Goal: Complete application form

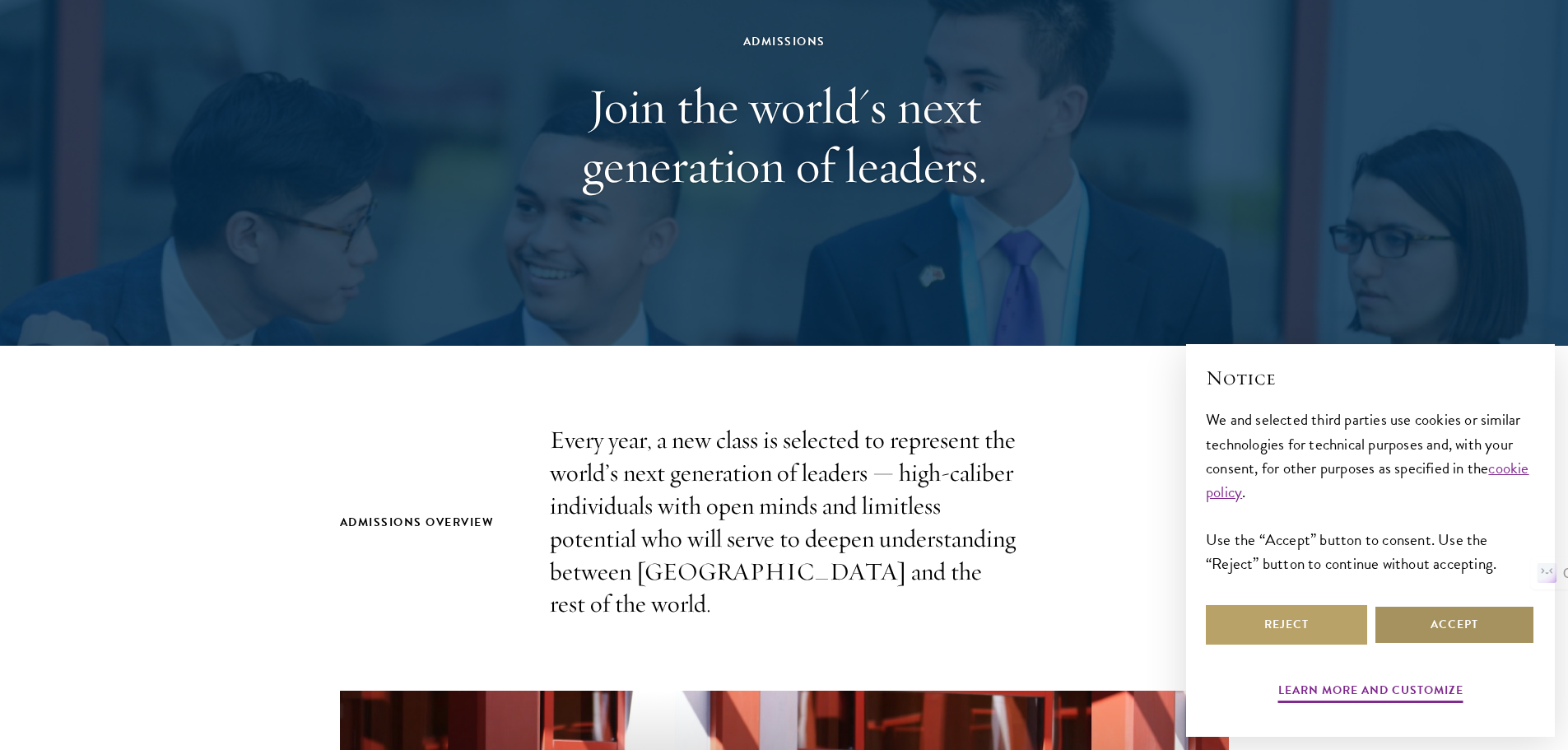
click at [1523, 626] on button "Accept" at bounding box center [1454, 625] width 161 height 40
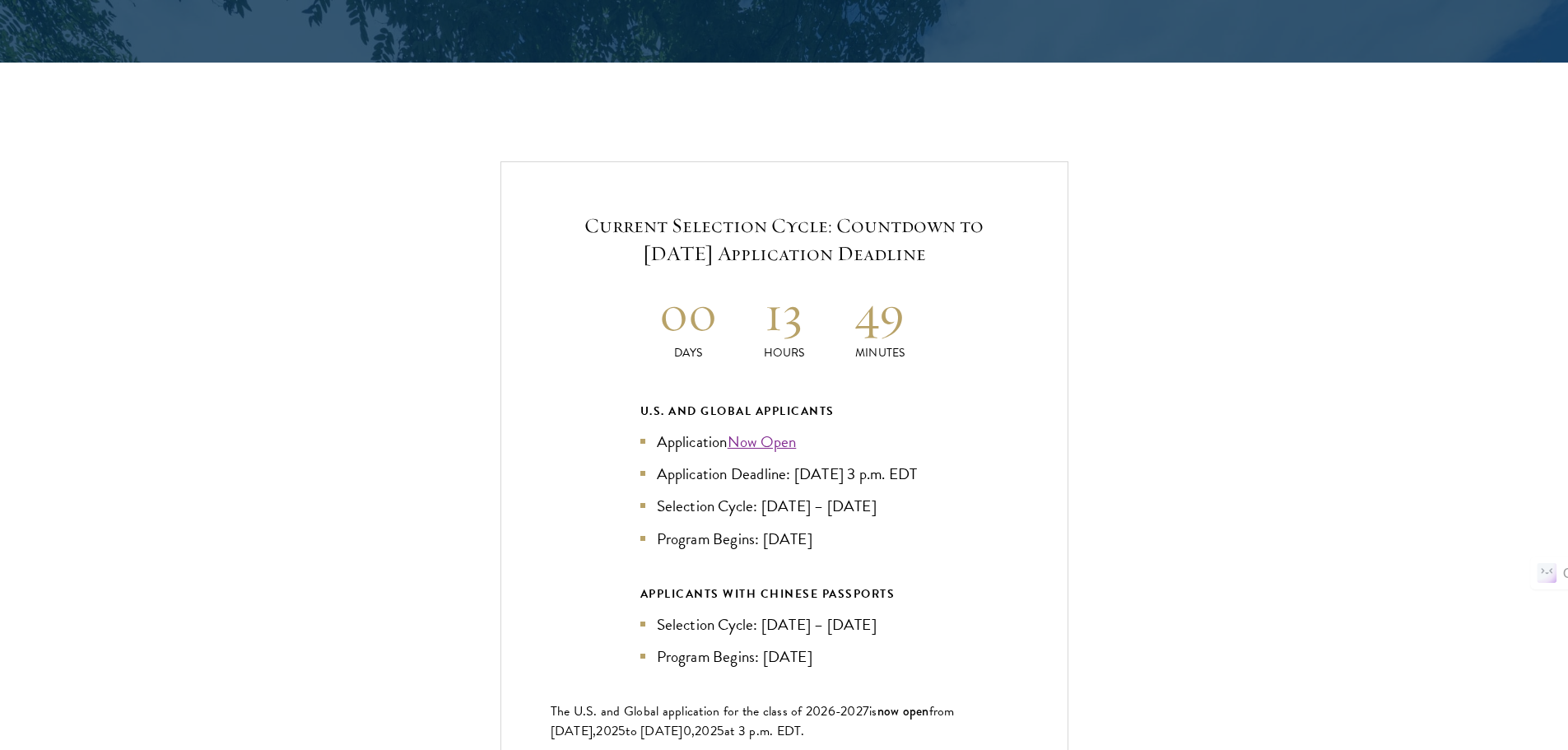
scroll to position [3458, 0]
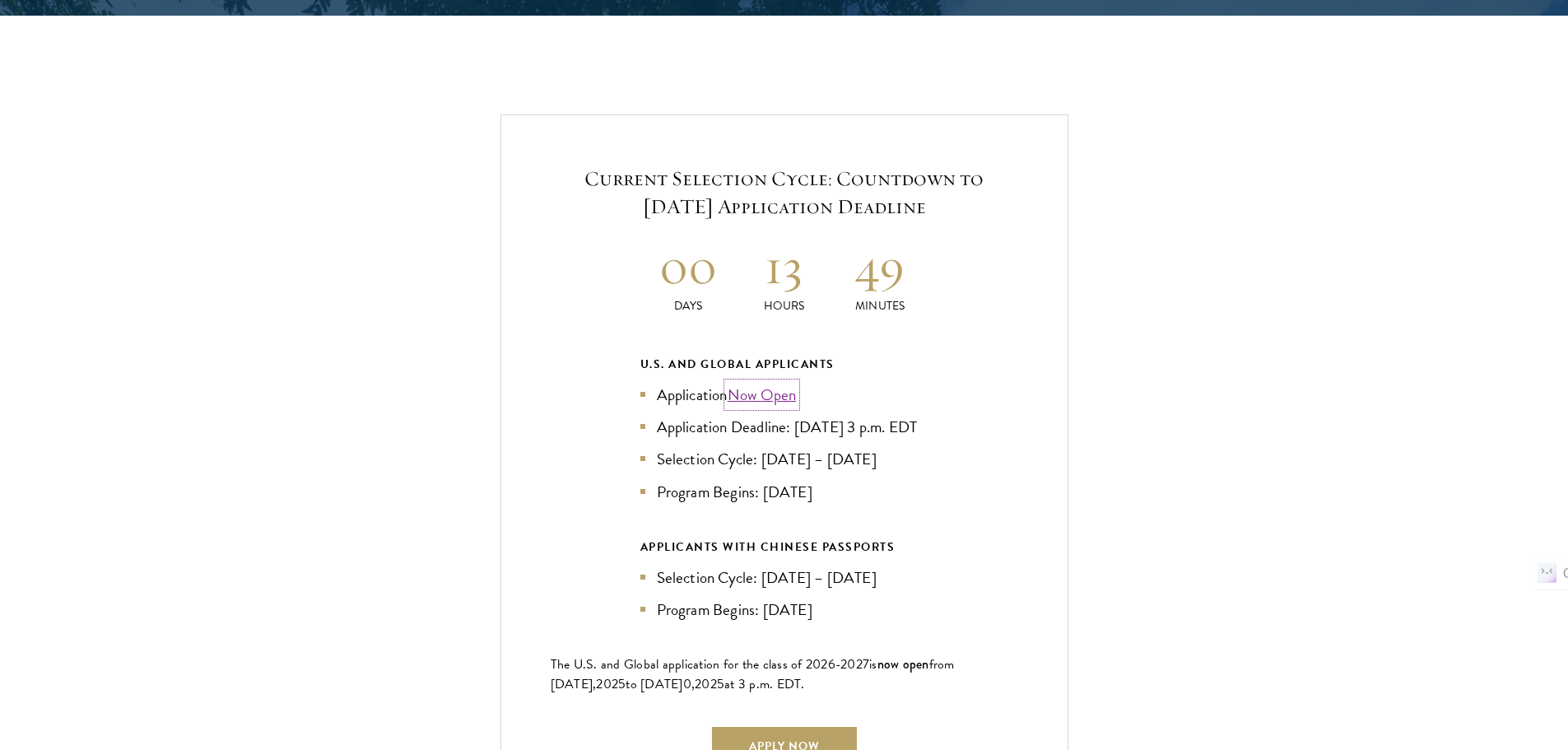
click at [776, 383] on link "Now Open" at bounding box center [762, 394] width 69 height 24
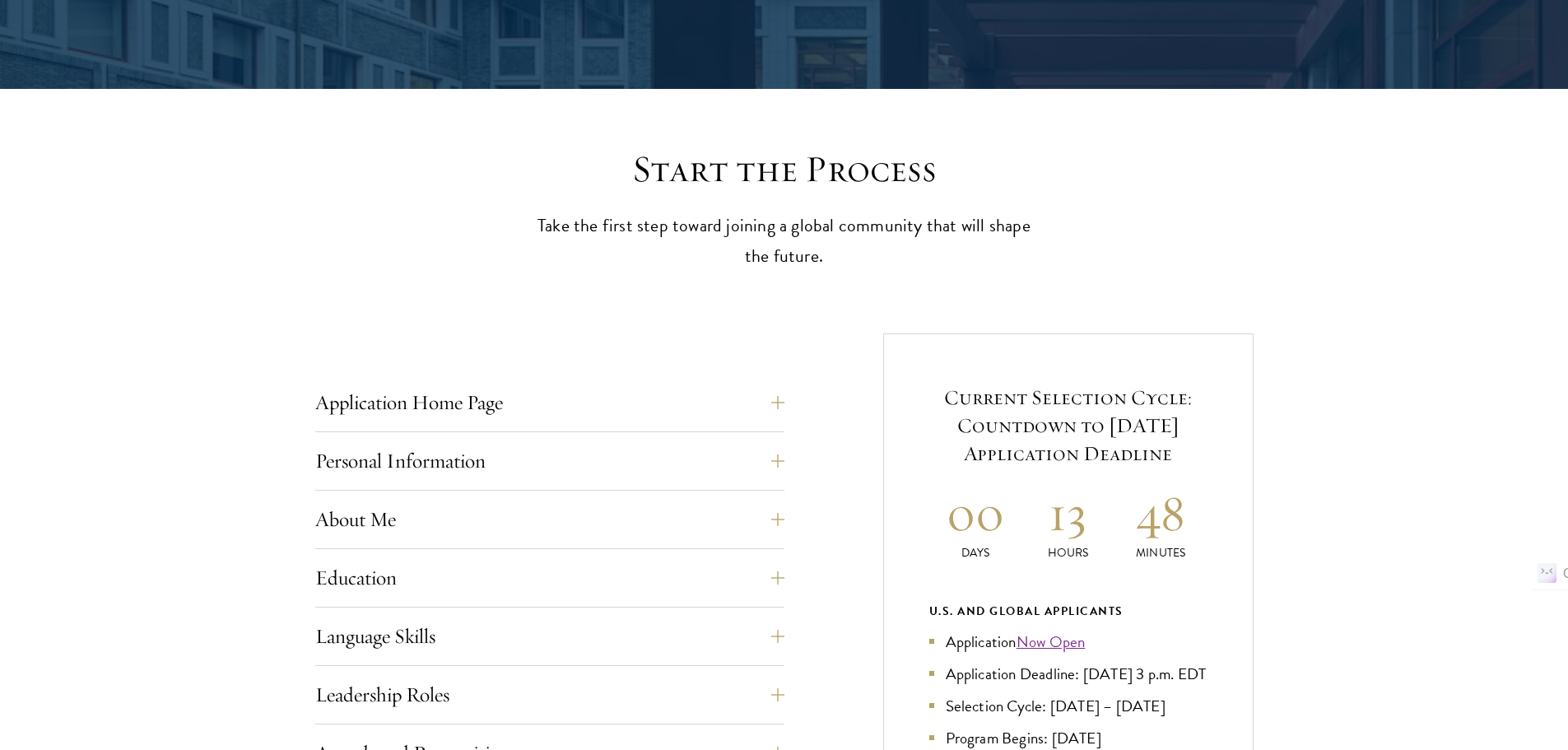
scroll to position [494, 0]
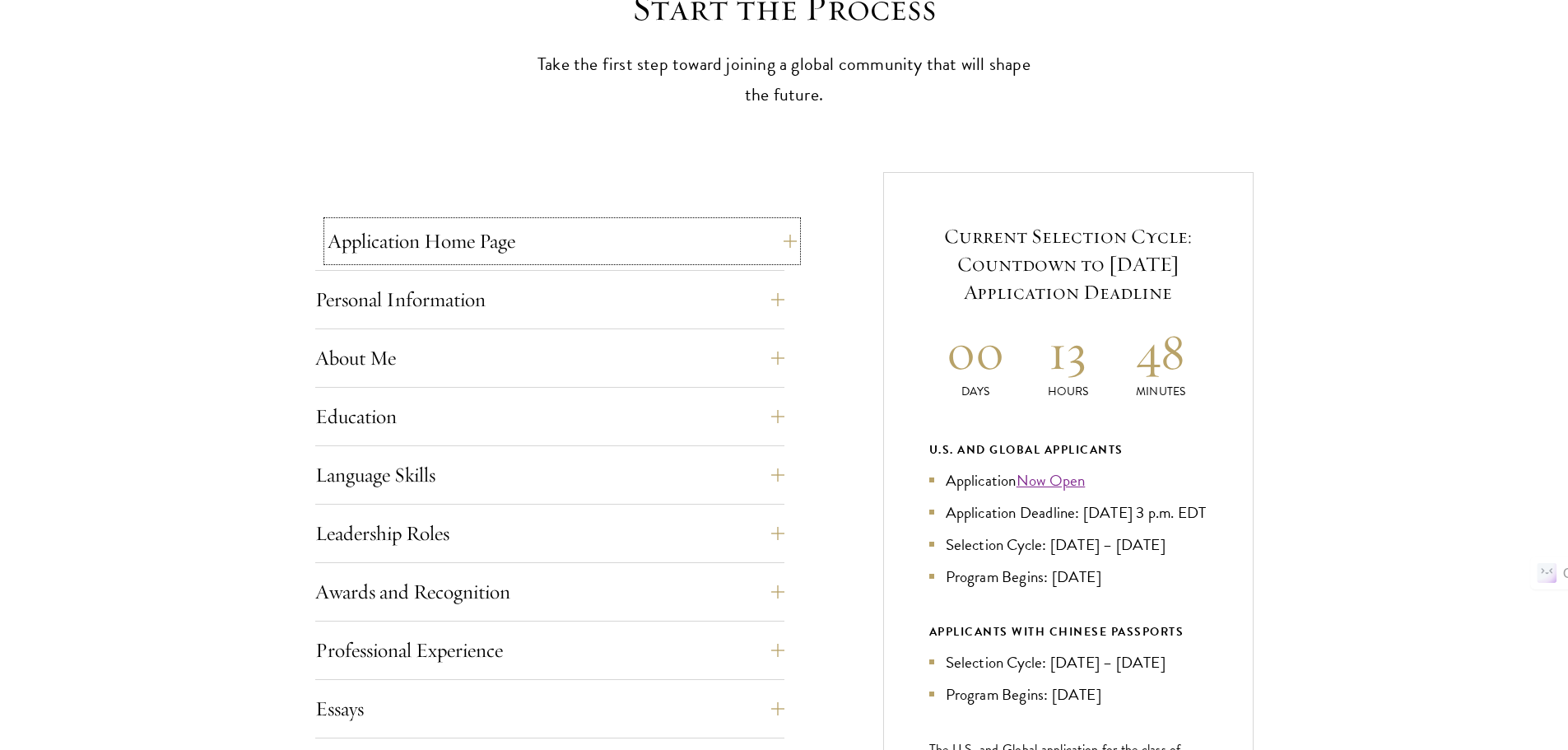
click at [786, 241] on button "Application Home Page" at bounding box center [562, 241] width 469 height 40
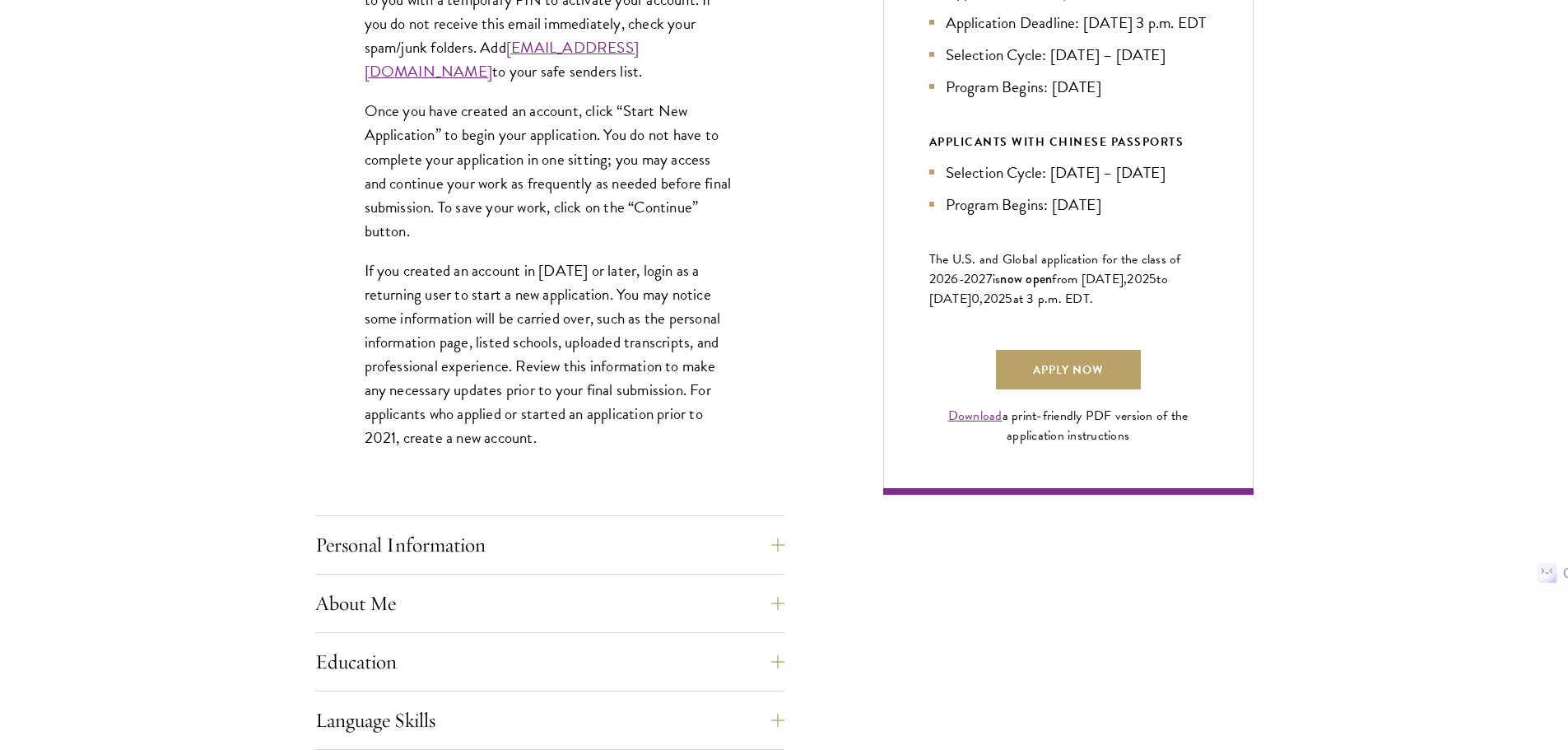
scroll to position [988, 0]
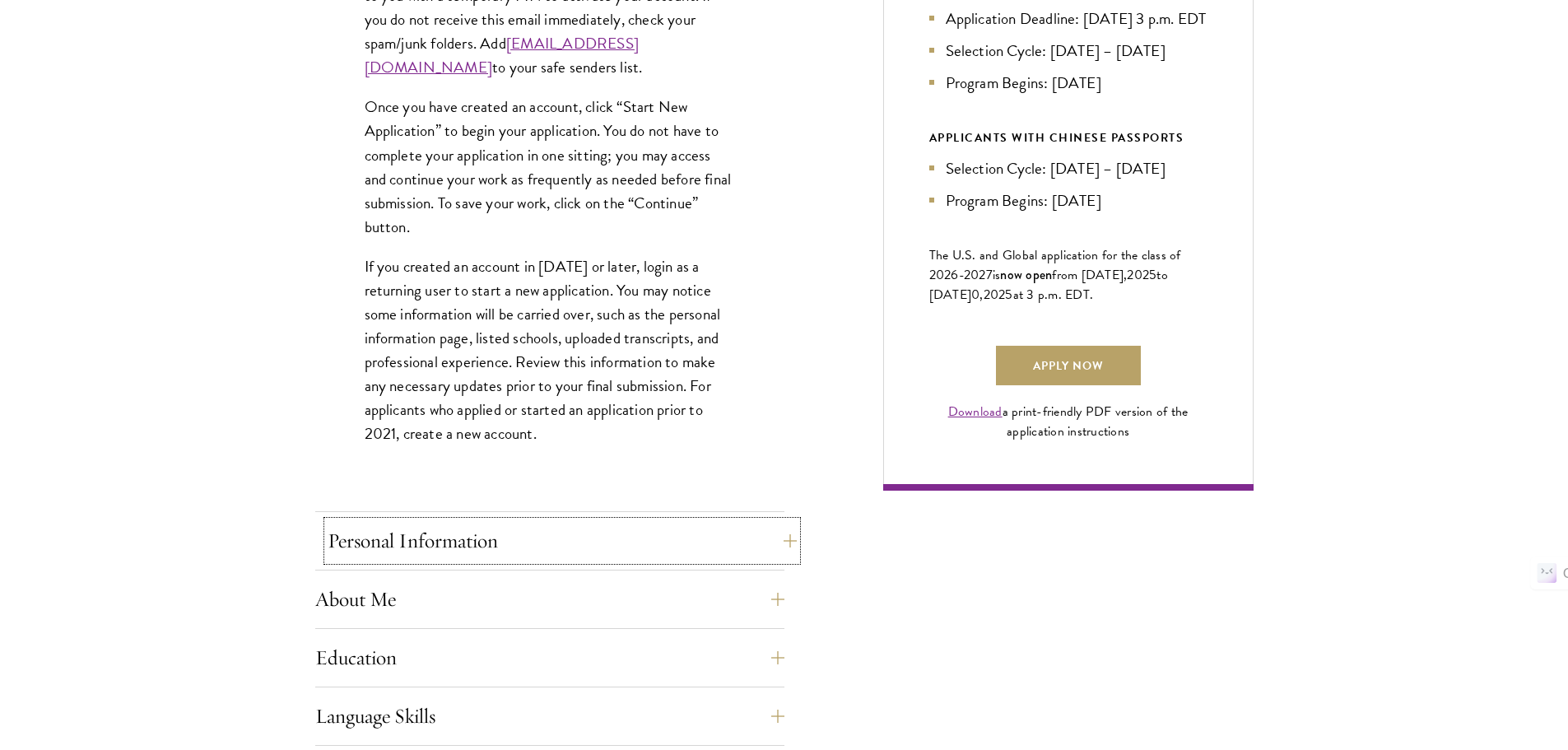
click at [764, 537] on button "Personal Information" at bounding box center [562, 541] width 469 height 40
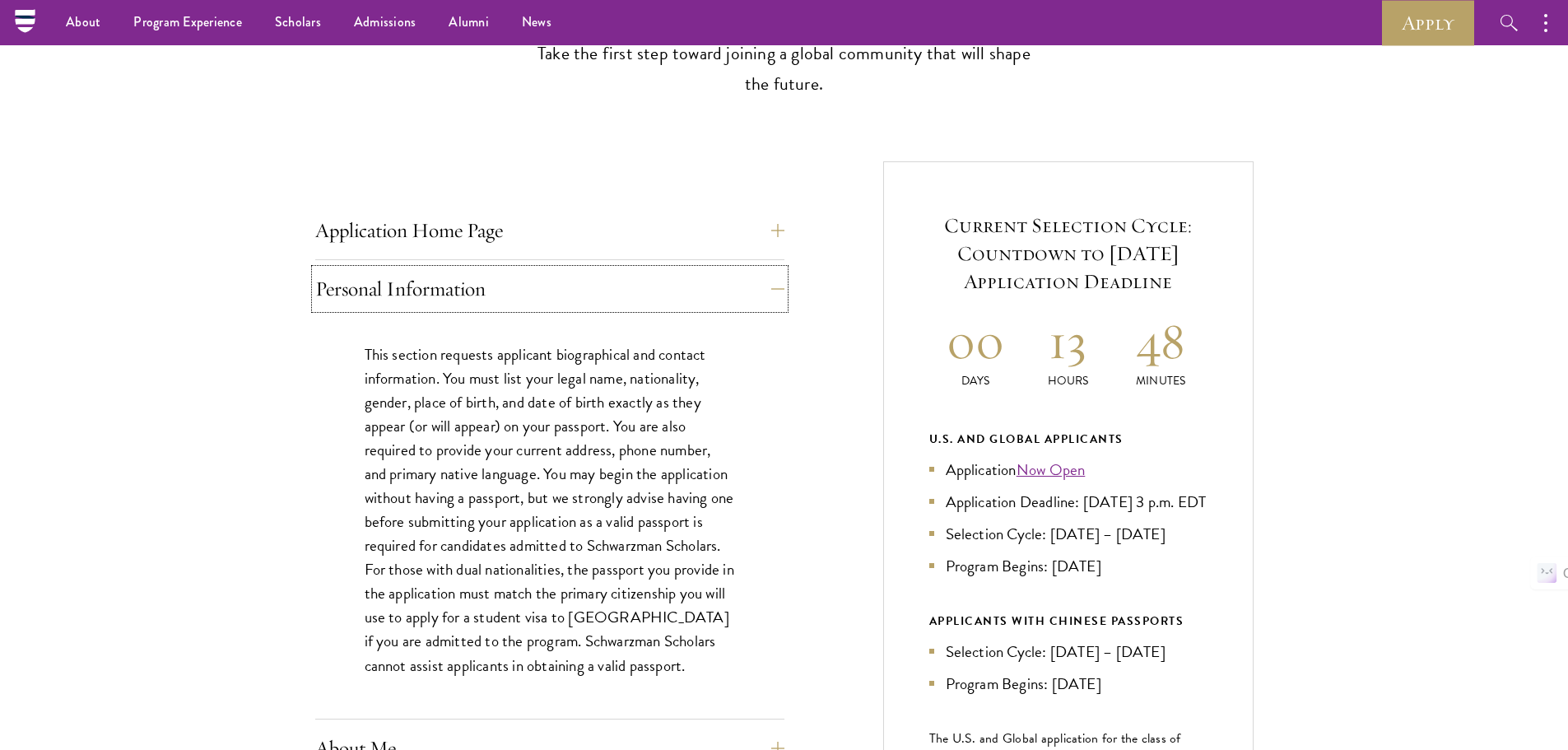
scroll to position [329, 0]
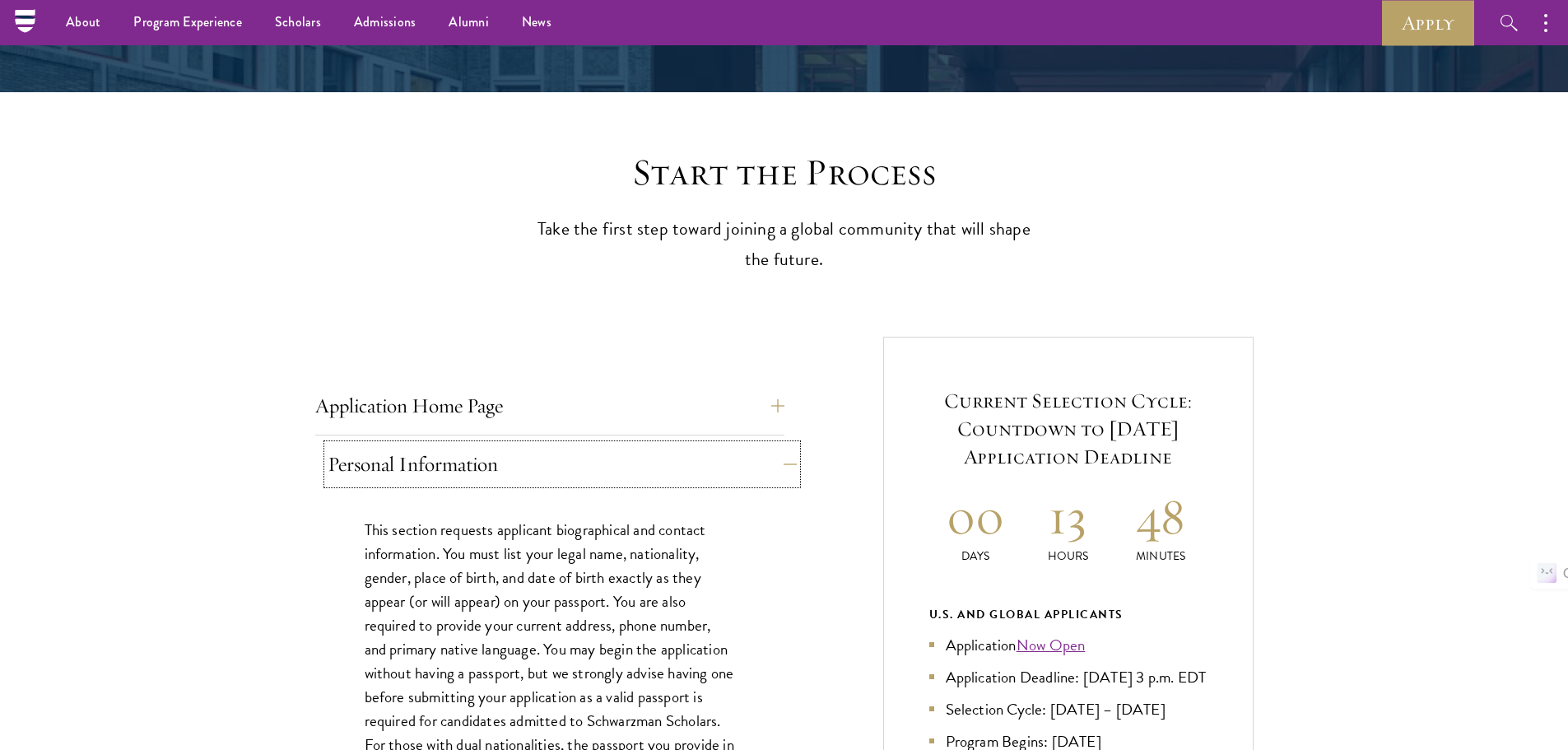
click at [741, 460] on button "Personal Information" at bounding box center [562, 465] width 469 height 40
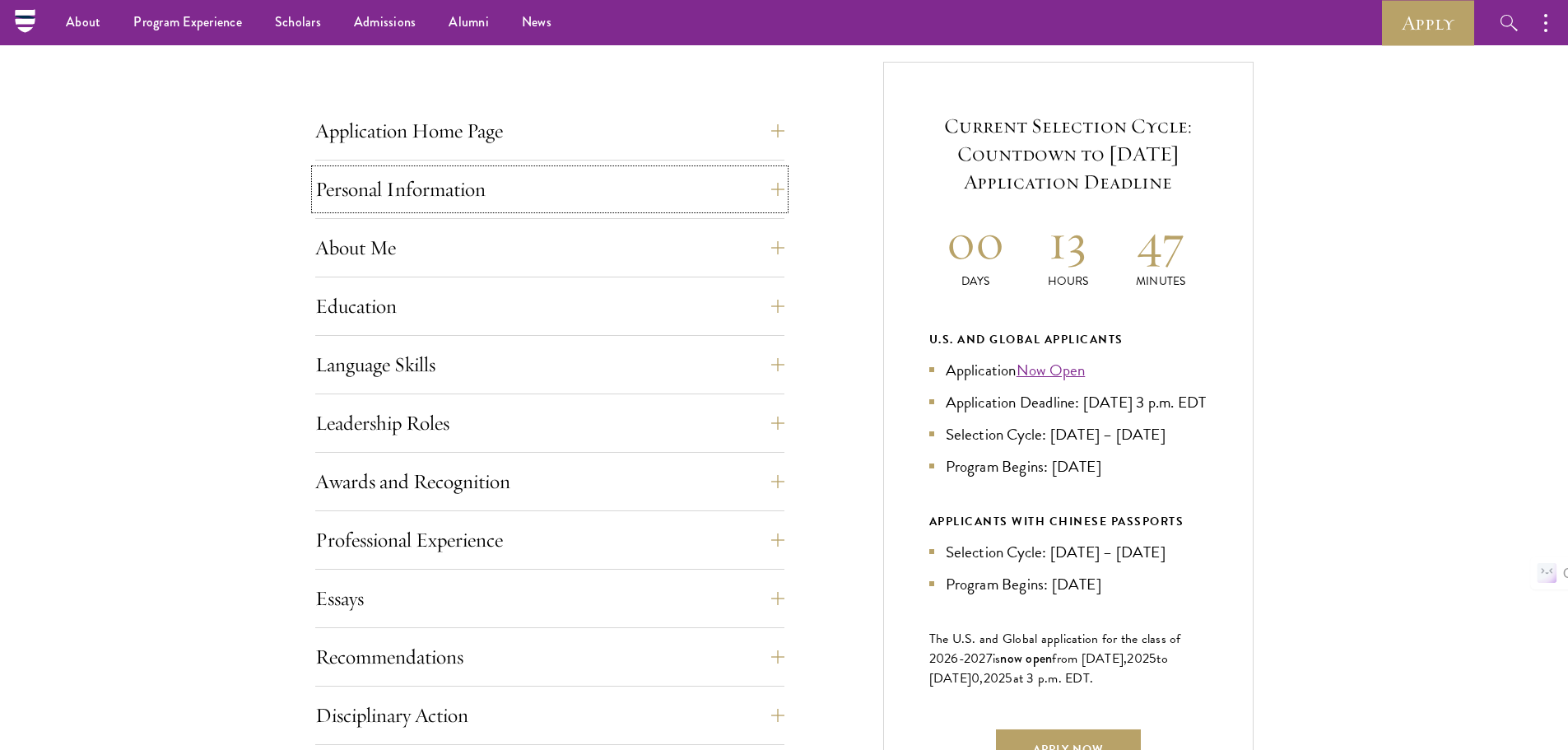
scroll to position [576, 0]
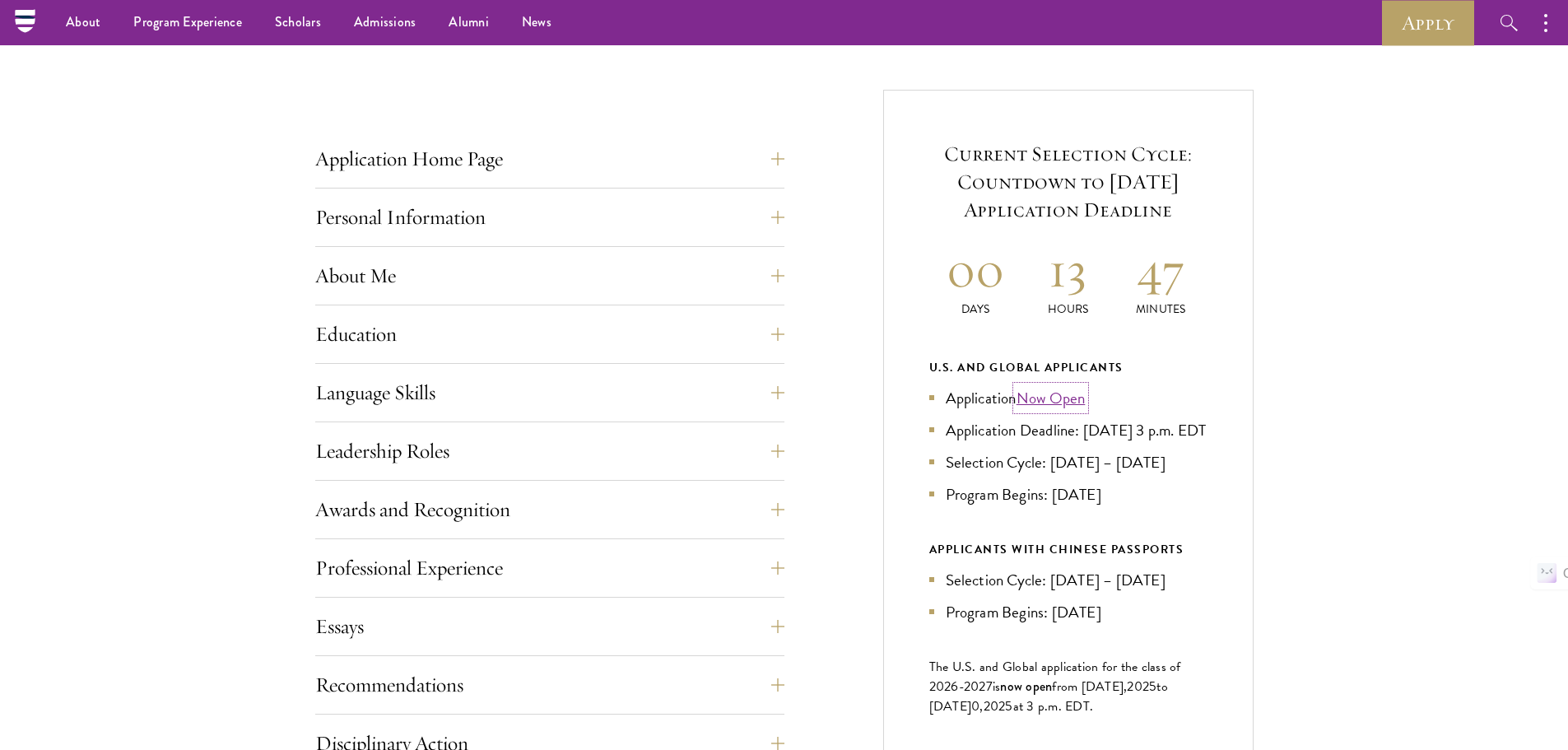
click at [1061, 399] on link "Now Open" at bounding box center [1051, 398] width 69 height 24
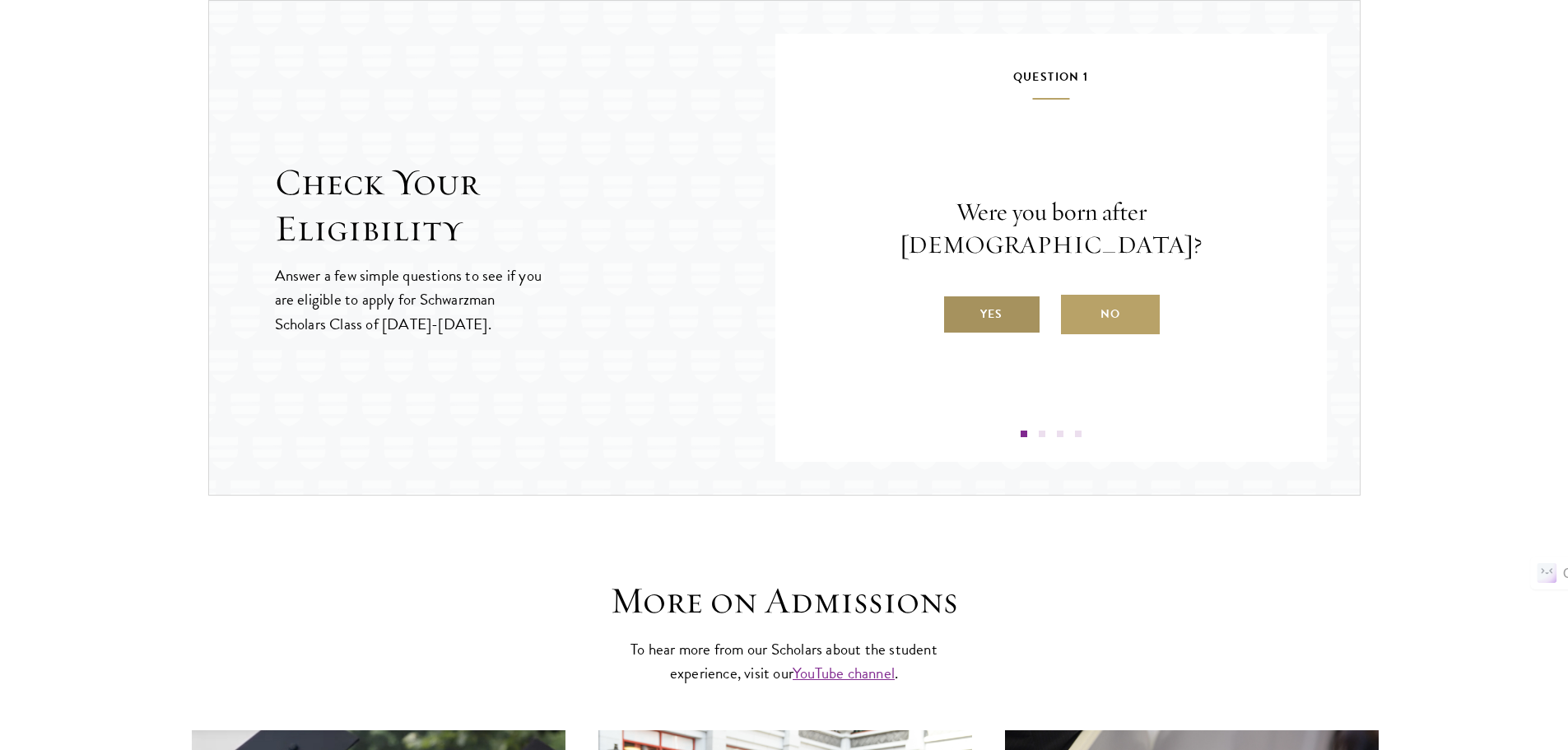
click at [984, 308] on label "Yes" at bounding box center [991, 314] width 98 height 40
click at [957, 308] on input "Yes" at bounding box center [950, 303] width 15 height 15
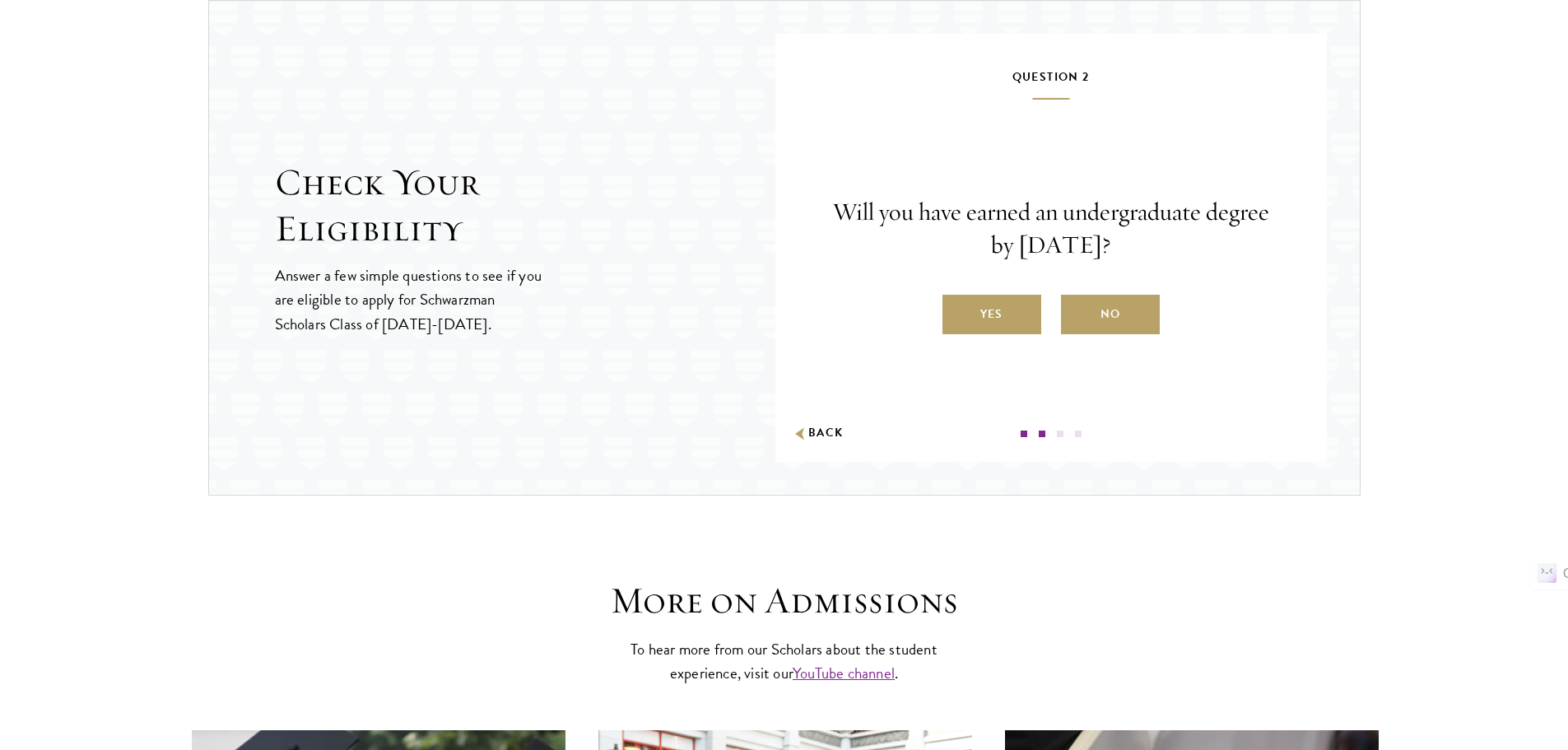
click at [984, 308] on label "Yes" at bounding box center [991, 314] width 98 height 40
click at [957, 308] on input "Yes" at bounding box center [950, 303] width 15 height 15
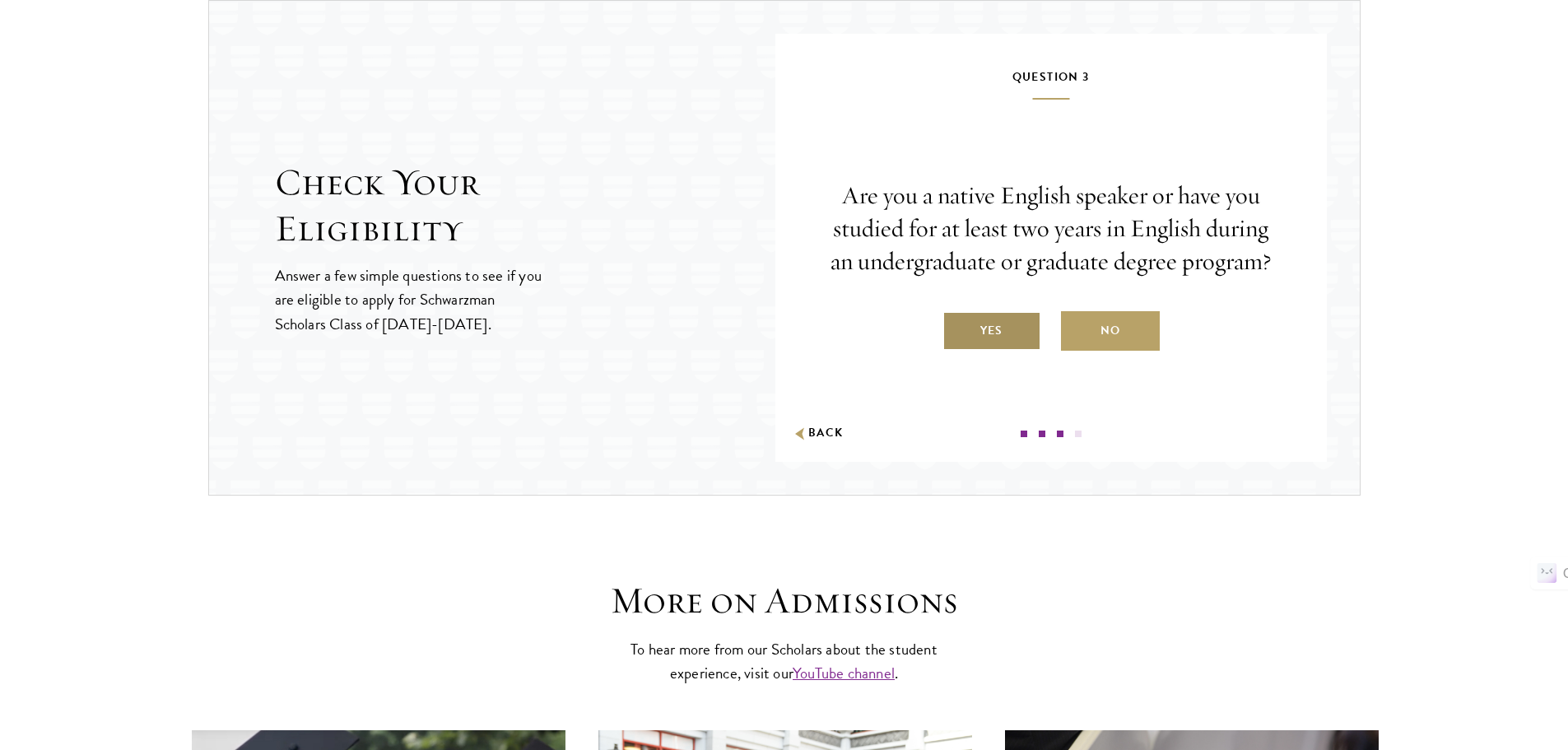
click at [992, 321] on label "Yes" at bounding box center [991, 331] width 98 height 40
click at [957, 321] on input "Yes" at bounding box center [950, 320] width 15 height 15
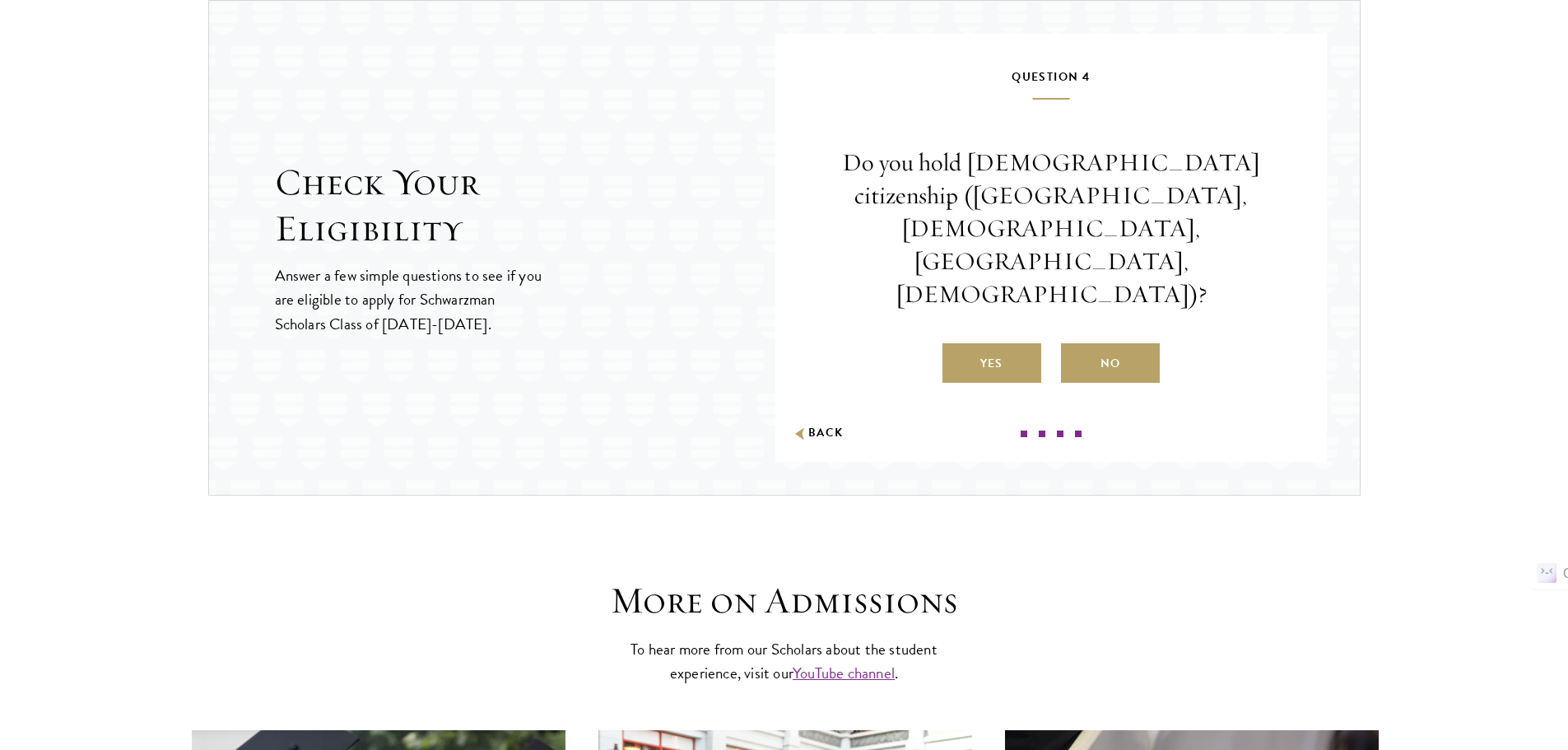
click at [1174, 343] on div "Yes No" at bounding box center [1051, 363] width 453 height 40
click at [1158, 343] on label "No" at bounding box center [1109, 363] width 98 height 40
click at [1075, 346] on input "No" at bounding box center [1068, 353] width 15 height 15
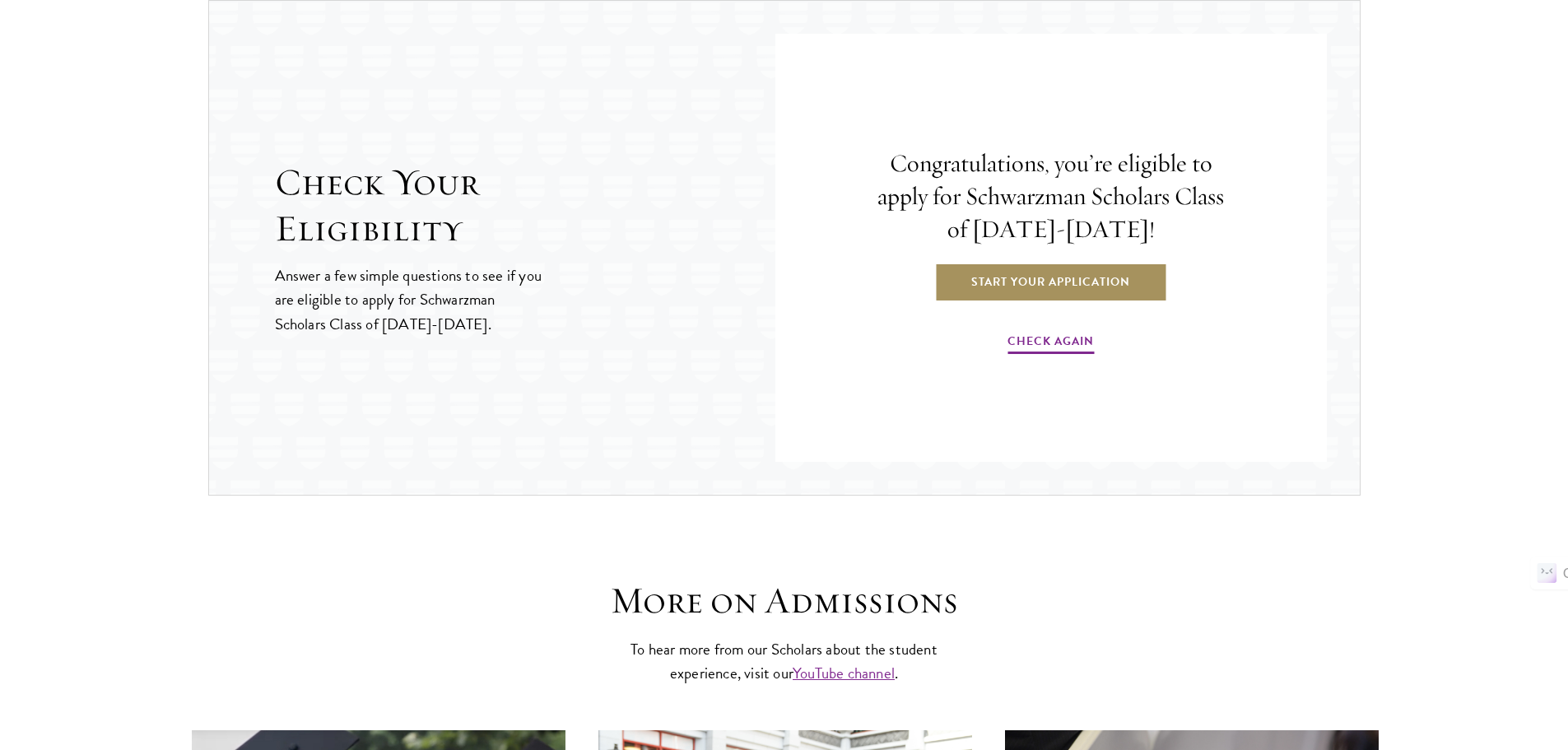
click at [1123, 292] on link "Start Your Application" at bounding box center [1051, 282] width 233 height 40
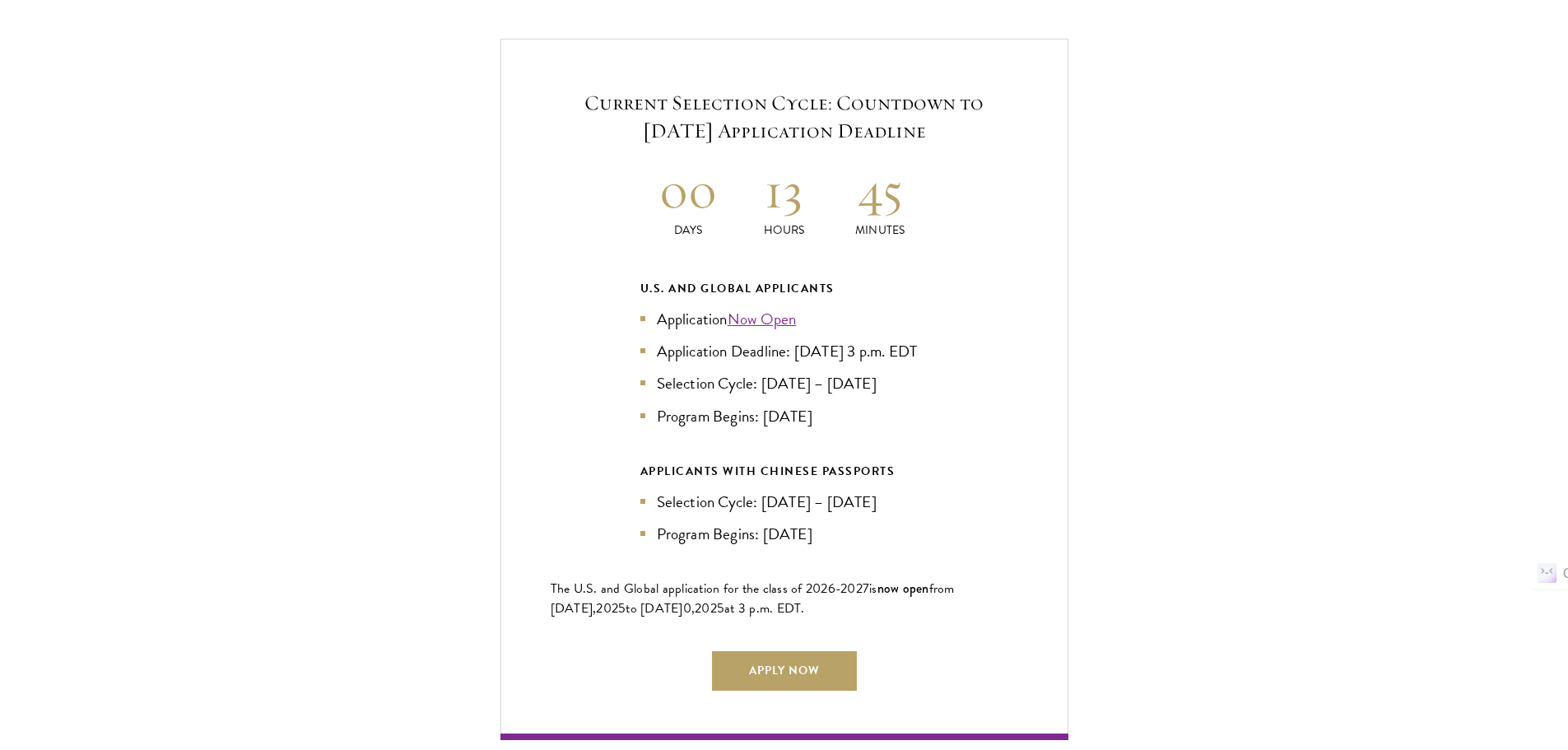
scroll to position [3540, 0]
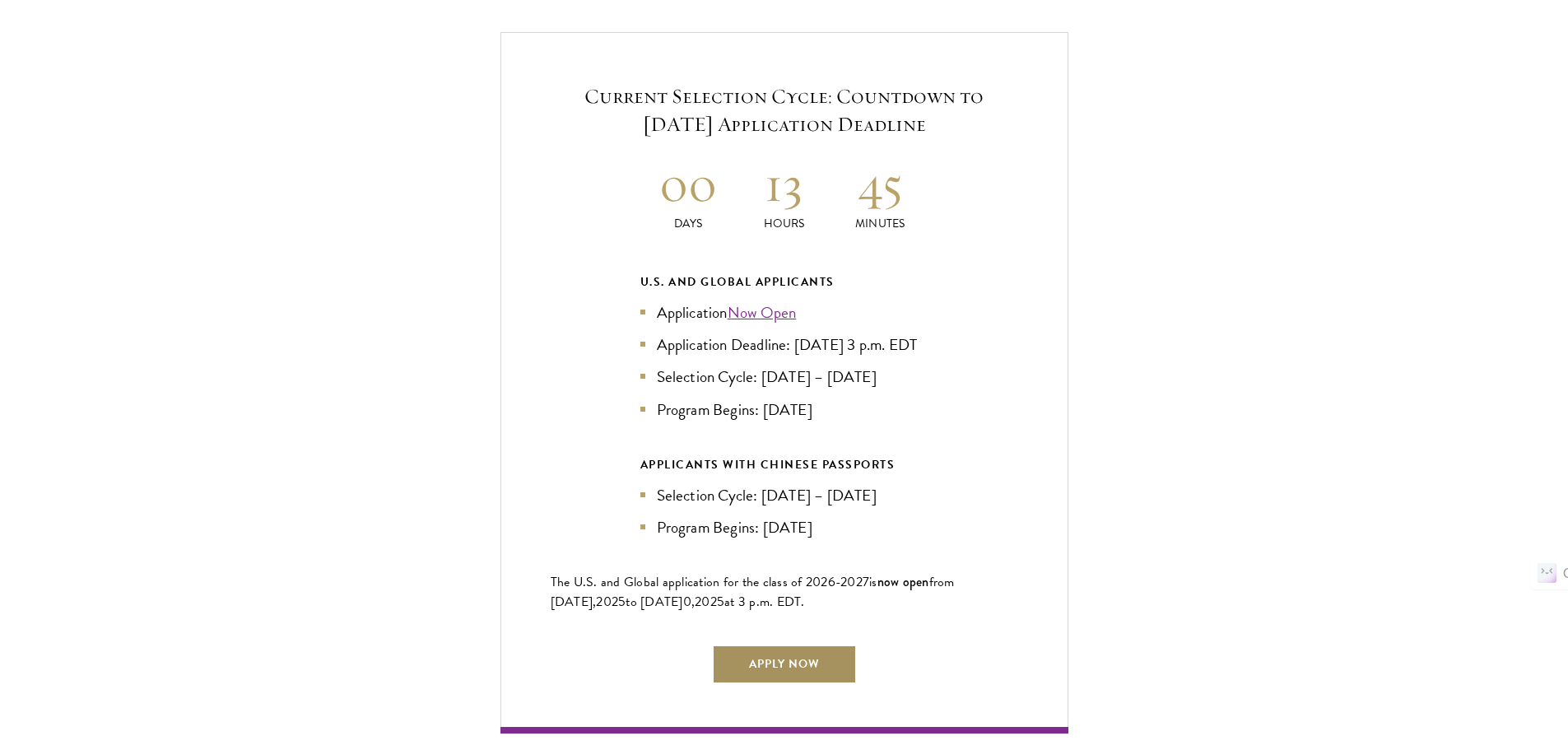
click at [841, 651] on link "Apply Now" at bounding box center [784, 665] width 145 height 40
